Goal: Task Accomplishment & Management: Complete application form

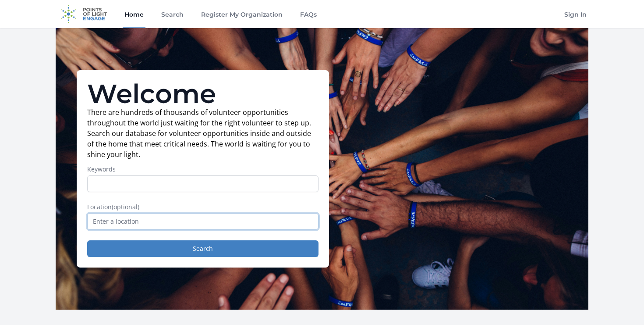
click at [174, 223] on input "text" at bounding box center [202, 221] width 231 height 17
type input "virtual"
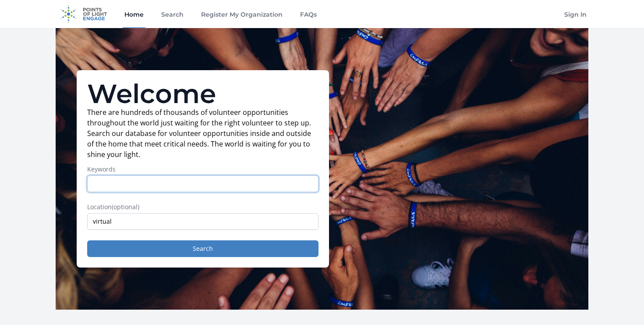
click at [141, 181] on input "Keywords" at bounding box center [202, 183] width 231 height 17
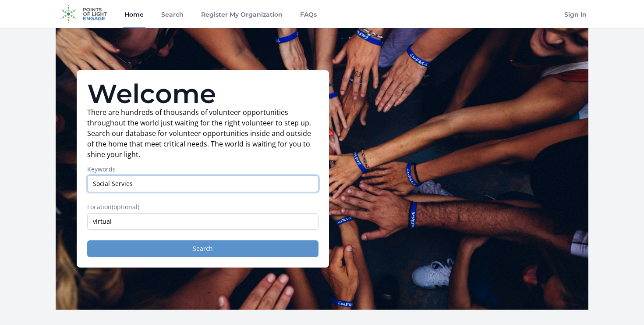
type input "Social Servies"
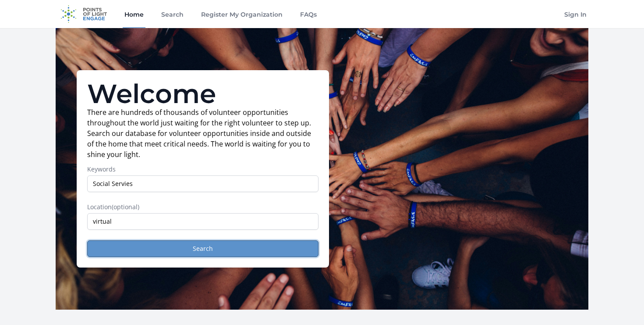
click at [186, 250] on button "Search" at bounding box center [202, 248] width 231 height 17
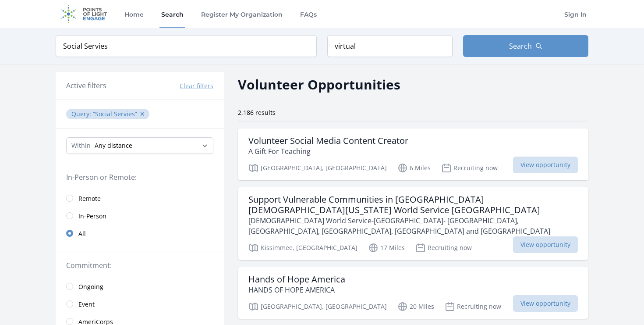
click at [82, 197] on span "Remote" at bounding box center [89, 198] width 22 height 9
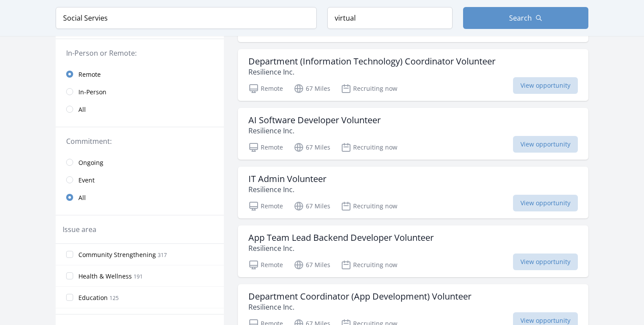
scroll to position [141, 0]
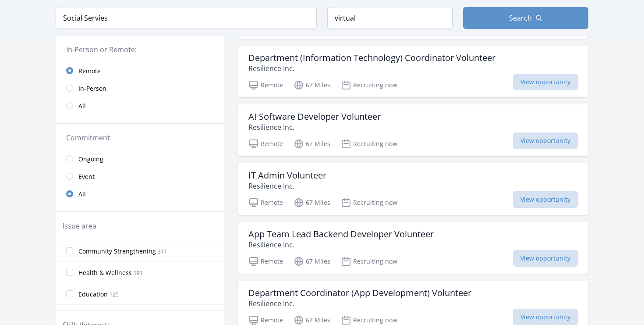
click at [93, 159] on span "Ongoing" at bounding box center [90, 159] width 25 height 9
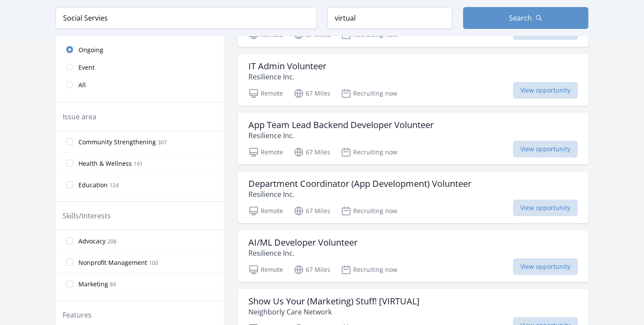
scroll to position [251, 0]
click at [68, 240] on input "Advocacy 208" at bounding box center [69, 240] width 7 height 7
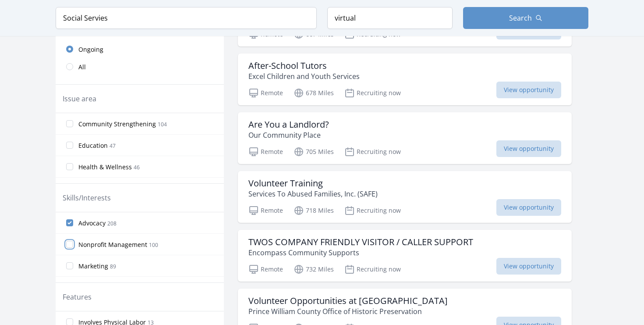
click at [68, 242] on input "Nonprofit Management 100" at bounding box center [69, 243] width 7 height 7
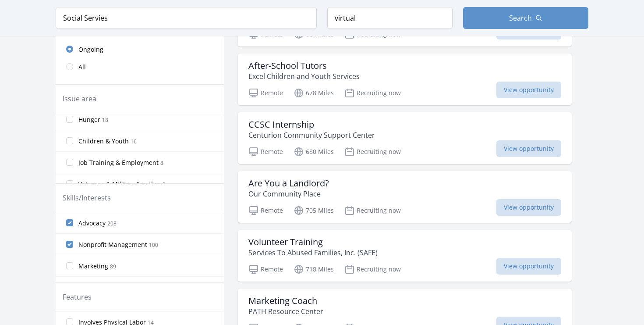
scroll to position [0, 0]
click at [69, 123] on input "Community Strengthening 150" at bounding box center [69, 123] width 7 height 7
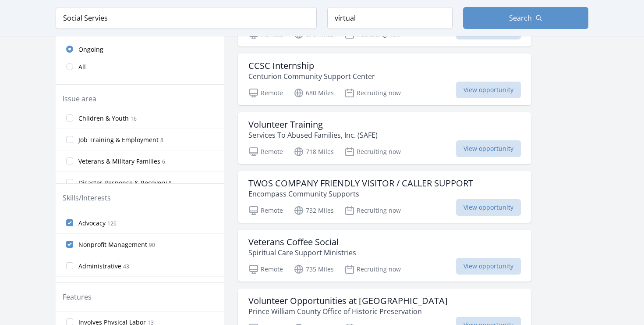
scroll to position [114, 0]
click at [72, 141] on input "Job Training & Employment 8" at bounding box center [69, 138] width 7 height 7
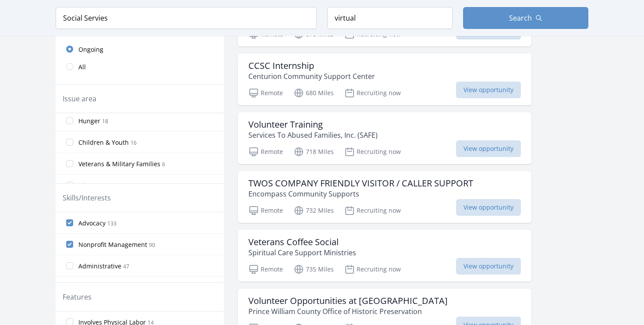
scroll to position [113, 0]
click at [69, 162] on input "Veterans & Military Families 6" at bounding box center [69, 161] width 7 height 7
click at [70, 166] on label "Women's Issues 5" at bounding box center [140, 162] width 168 height 18
click at [70, 166] on input "Women's Issues 5" at bounding box center [69, 162] width 7 height 7
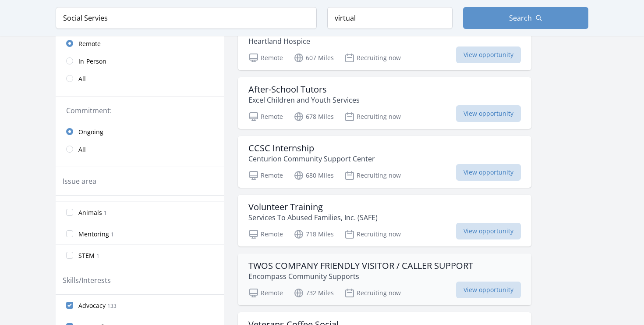
scroll to position [177, 0]
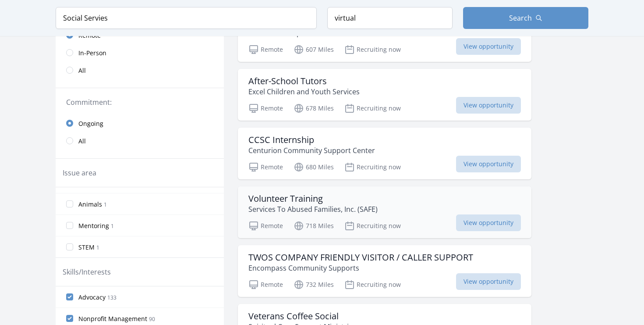
click at [276, 206] on p "Services To Abused Families, Inc. (SAFE)" at bounding box center [312, 209] width 129 height 11
click at [315, 257] on h3 "TWOS COMPANY FRIENDLY VISITOR / CALLER SUPPORT" at bounding box center [360, 257] width 225 height 11
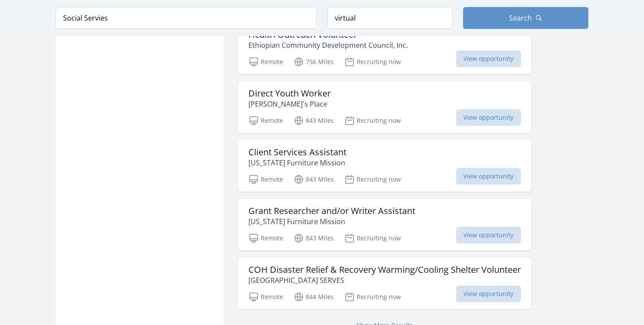
scroll to position [988, 0]
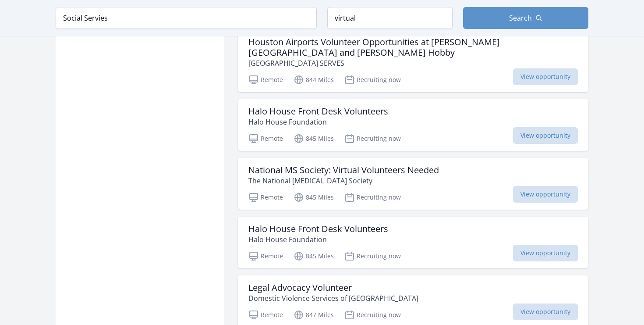
scroll to position [1509, 0]
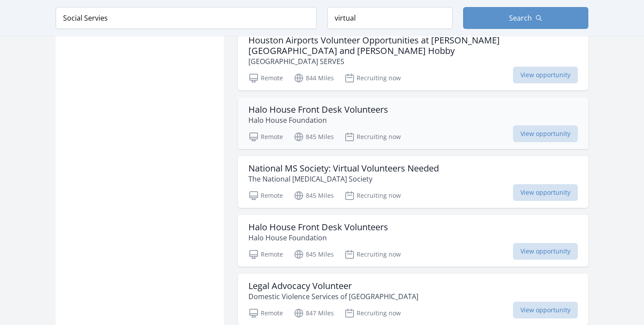
click at [433, 120] on div "Halo House Front Desk Volunteers Halo House Foundation" at bounding box center [412, 114] width 329 height 21
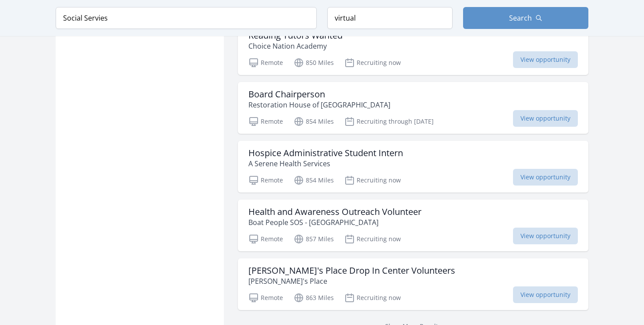
scroll to position [2171, 0]
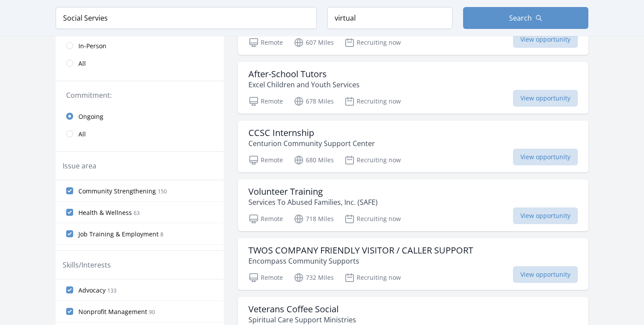
scroll to position [185, 0]
click at [70, 236] on input "Job Training & Employment 8" at bounding box center [69, 232] width 7 height 7
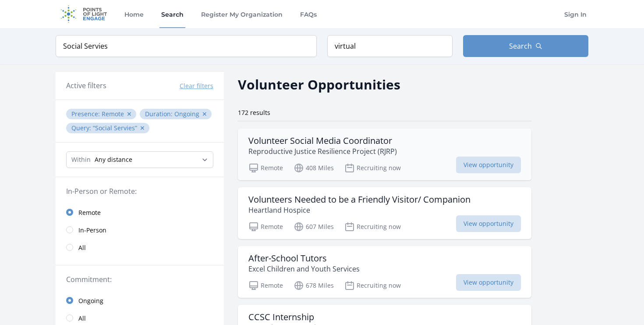
click at [314, 144] on h3 "Volunteer Social Media Coordinator" at bounding box center [322, 140] width 149 height 11
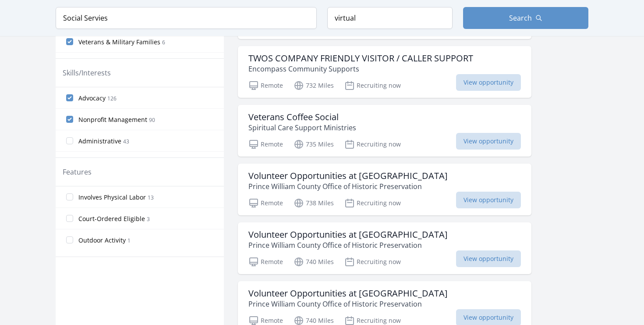
scroll to position [376, 0]
click at [262, 129] on p "Spiritual Care Support Ministries" at bounding box center [302, 127] width 108 height 11
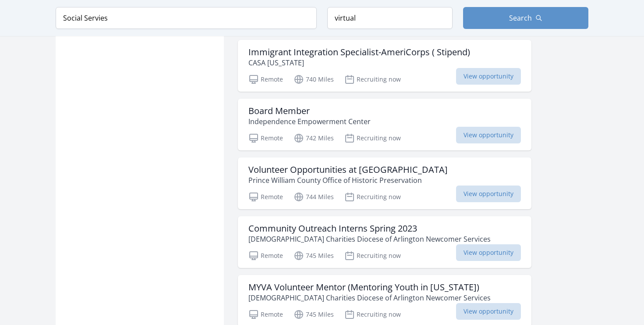
scroll to position [677, 0]
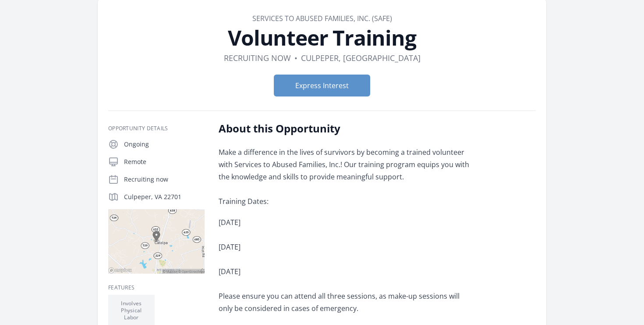
scroll to position [40, 0]
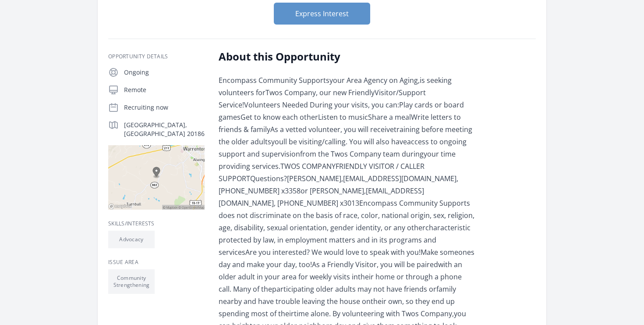
scroll to position [134, 0]
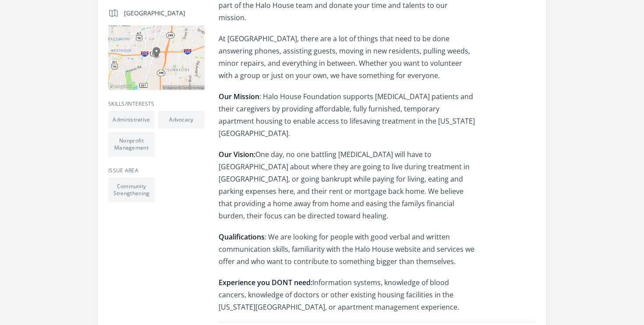
scroll to position [224, 0]
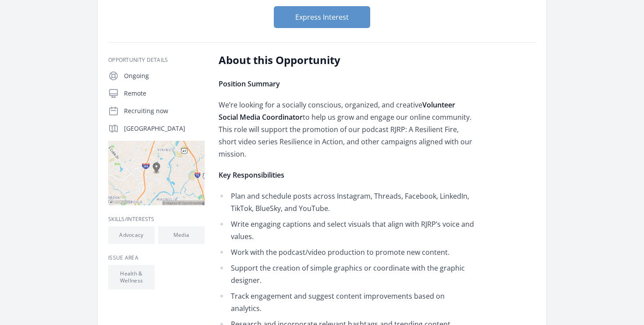
scroll to position [110, 0]
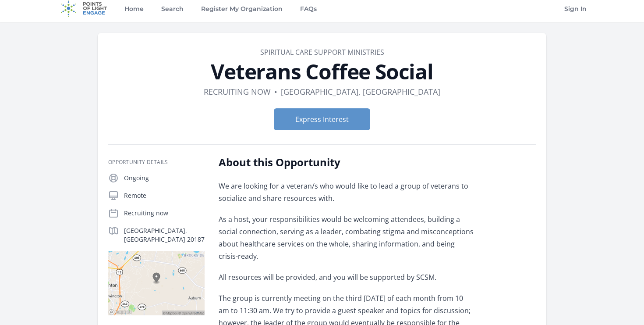
scroll to position [8, 0]
